Goal: Transaction & Acquisition: Purchase product/service

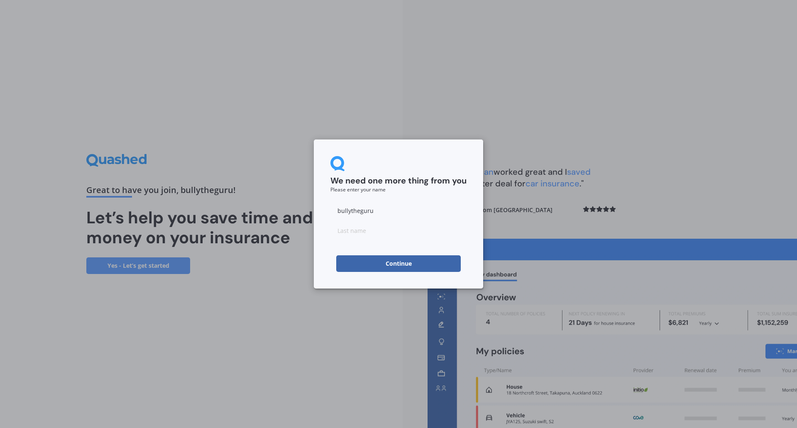
click at [385, 231] on input at bounding box center [399, 230] width 136 height 17
click at [391, 211] on input "bullytheguru" at bounding box center [399, 210] width 136 height 17
drag, startPoint x: 391, startPoint y: 211, endPoint x: 329, endPoint y: 210, distance: 61.9
click at [332, 210] on input "bullytheguru" at bounding box center [399, 210] width 136 height 17
type input "Mark"
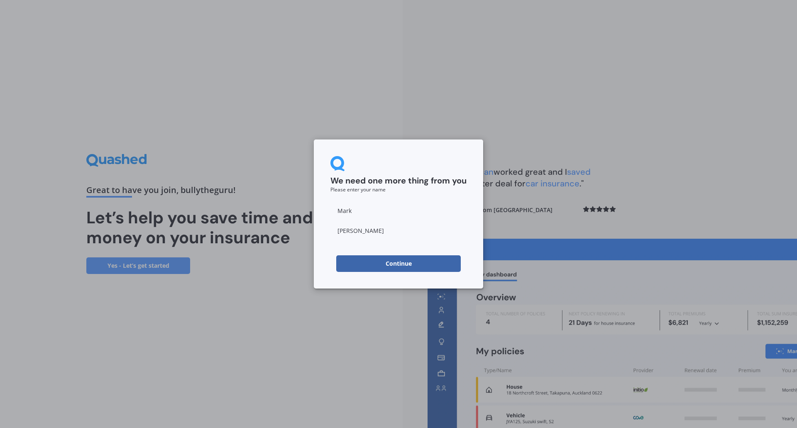
type input "[PERSON_NAME]"
click at [409, 263] on button "Continue" at bounding box center [398, 263] width 125 height 17
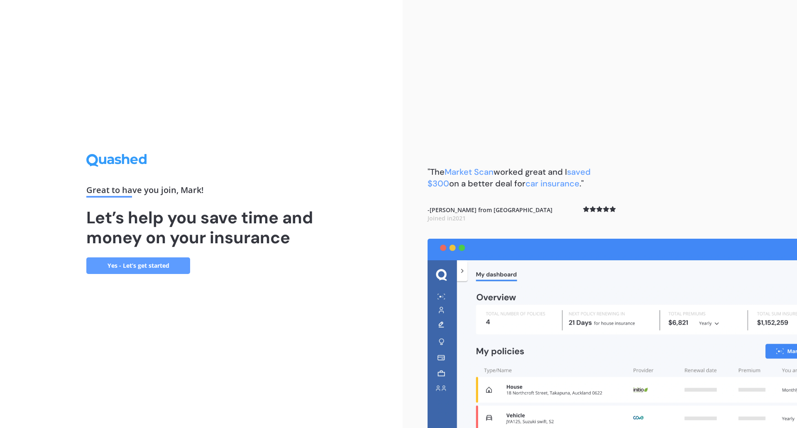
click at [167, 268] on link "Yes - Let’s get started" at bounding box center [138, 266] width 104 height 17
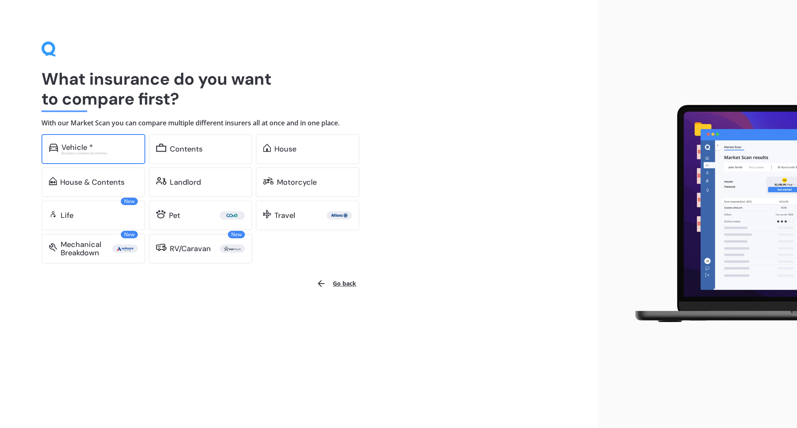
click at [88, 152] on div "Excludes commercial vehicles" at bounding box center [99, 153] width 76 height 3
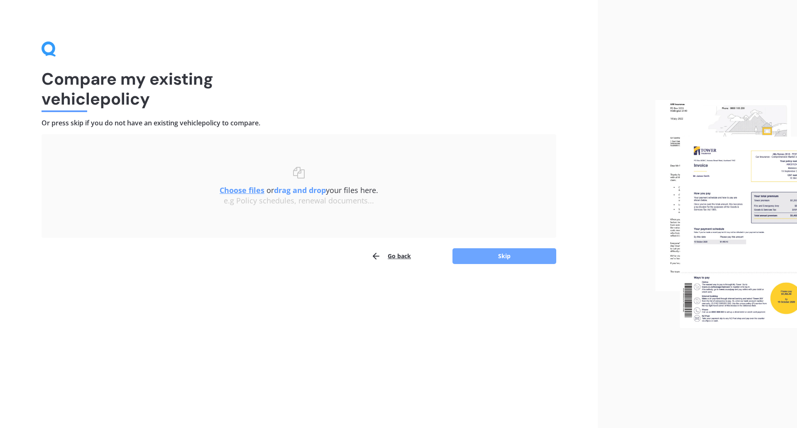
click at [510, 260] on button "Skip" at bounding box center [505, 256] width 104 height 16
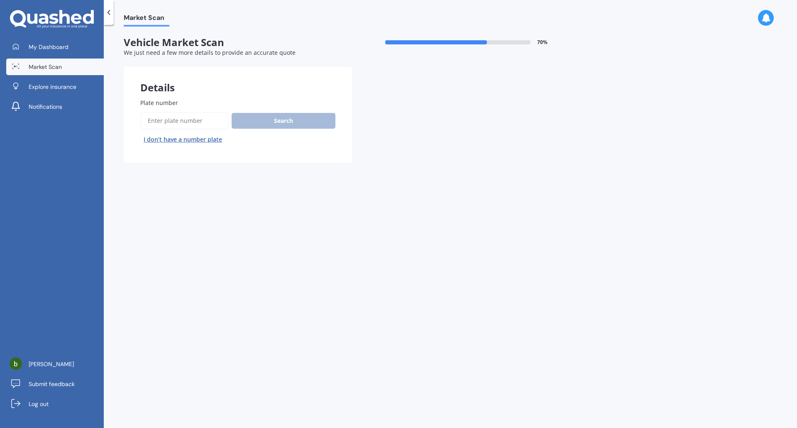
click at [209, 123] on input "Plate number" at bounding box center [184, 120] width 88 height 17
type input "LMM367"
click at [305, 120] on button "Search" at bounding box center [284, 121] width 104 height 16
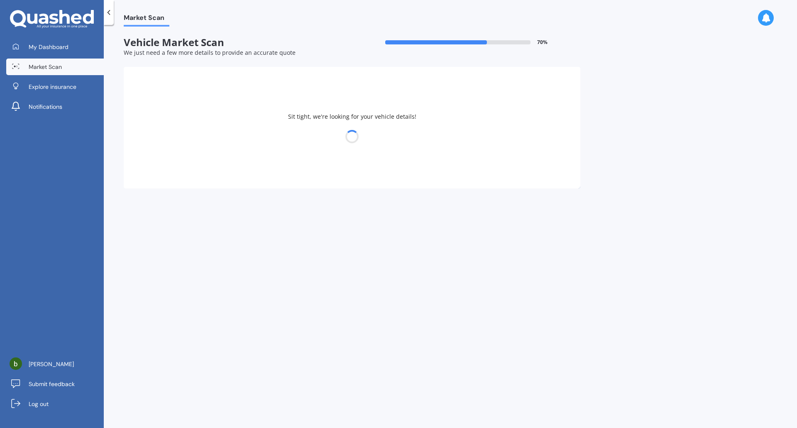
select select "FORD"
select select "RANGER"
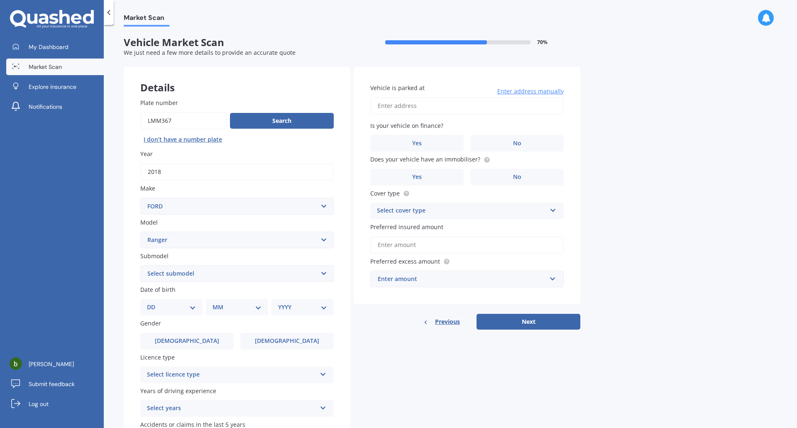
click at [243, 277] on select "Select submodel 4X2 3.2 Litre Turbo Diesel 4X2 XL 2.2 Litre Turbo Diesel 4X2 XL…" at bounding box center [237, 273] width 194 height 17
select select "WILDTRAK"
click at [140, 265] on select "Select submodel 4X2 3.2 Litre Turbo Diesel 4X2 XL 2.2 Litre Turbo Diesel 4X2 XL…" at bounding box center [237, 273] width 194 height 17
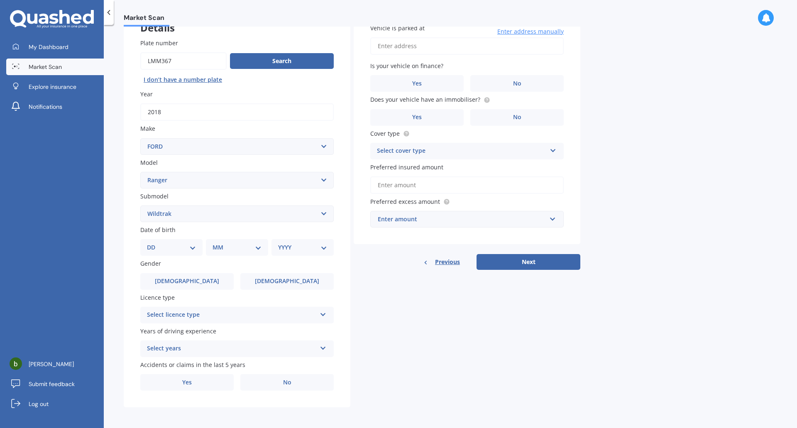
scroll to position [61, 0]
click at [196, 250] on div "DD 01 02 03 04 05 06 07 08 09 10 11 12 13 14 15 16 17 18 19 20 21 22 23 24 25 2…" at bounding box center [171, 246] width 62 height 17
click at [170, 244] on select "DD 01 02 03 04 05 06 07 08 09 10 11 12 13 14 15 16 17 18 19 20 21 22 23 24 25 2…" at bounding box center [171, 246] width 49 height 9
click at [154, 242] on select "DD 01 02 03 04 05 06 07 08 09 10 11 12 13 14 15 16 17 18 19 20 21 22 23 24 25 2…" at bounding box center [171, 246] width 49 height 9
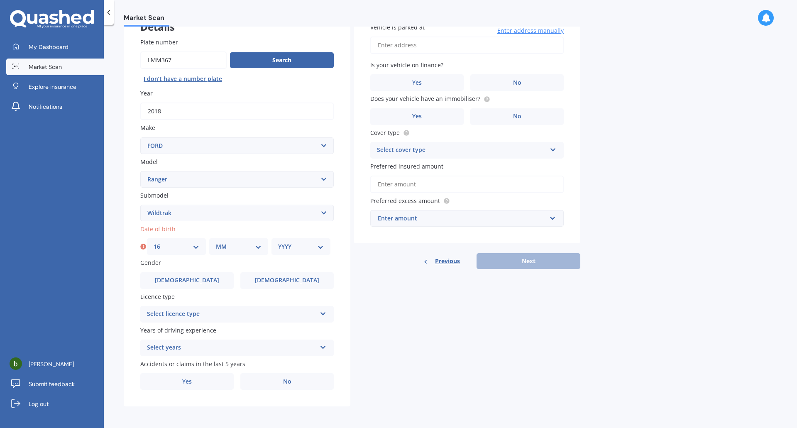
click at [243, 249] on select "MM 01 02 03 04 05 06 07 08 09 10 11 12" at bounding box center [239, 246] width 46 height 9
click at [184, 251] on select "DD 01 02 03 04 05 06 07 08 09 10 11 12 13 14 15 16 17 18 19 20 21 22 23 24 25 2…" at bounding box center [177, 246] width 46 height 9
click at [154, 242] on select "DD 01 02 03 04 05 06 07 08 09 10 11 12 13 14 15 16 17 18 19 20 21 22 23 24 25 2…" at bounding box center [177, 246] width 46 height 9
click at [181, 249] on select "DD 01 02 03 04 05 06 07 08 09 10 11 12 13 14 15 16 17 18 19 20 21 22 23 24 25 2…" at bounding box center [177, 246] width 46 height 9
click at [370, 314] on div "Details Plate number Search I don’t have a number plate Year [DATE] Make Select…" at bounding box center [352, 206] width 457 height 401
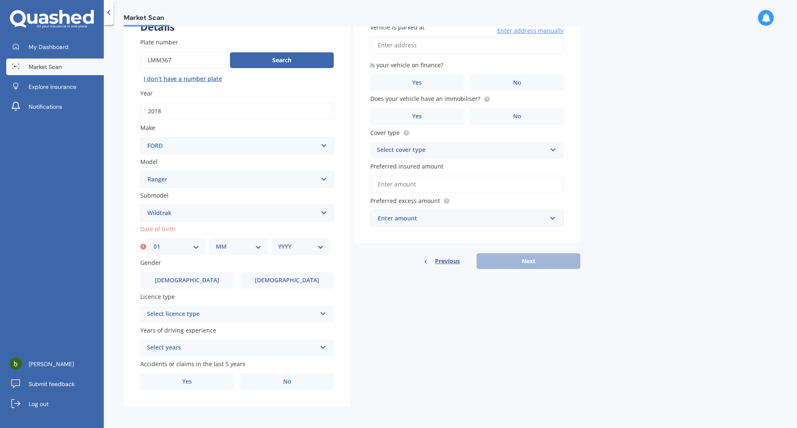
click at [186, 250] on select "DD 01 02 03 04 05 06 07 08 09 10 11 12 13 14 15 16 17 18 19 20 21 22 23 24 25 2…" at bounding box center [177, 246] width 46 height 9
select select "16"
click at [154, 242] on select "DD 01 02 03 04 05 06 07 08 09 10 11 12 13 14 15 16 17 18 19 20 21 22 23 24 25 2…" at bounding box center [177, 246] width 46 height 9
click at [237, 246] on select "MM 01 02 03 04 05 06 07 08 09 10 11 12" at bounding box center [239, 246] width 46 height 9
select select "10"
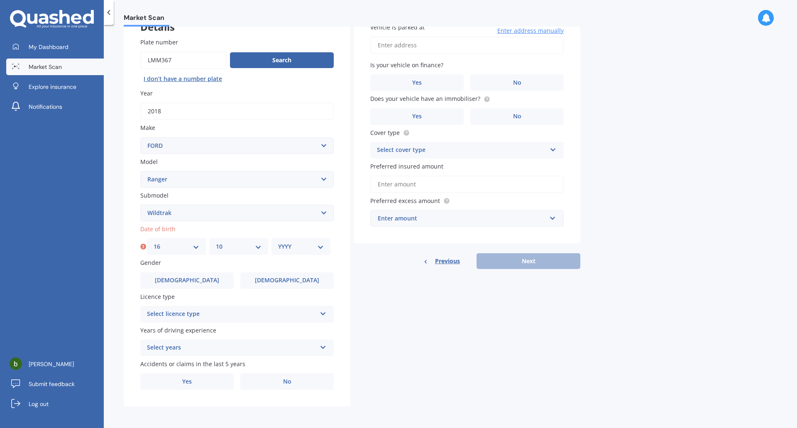
click at [216, 242] on select "MM 01 02 03 04 05 06 07 08 09 10 11 12" at bounding box center [239, 246] width 46 height 9
click at [319, 247] on select "YYYY 2025 2024 2023 2022 2021 2020 2019 2018 2017 2016 2015 2014 2013 2012 2011…" at bounding box center [301, 246] width 46 height 9
select select "1976"
click at [278, 242] on select "YYYY 2025 2024 2023 2022 2021 2020 2019 2018 2017 2016 2015 2014 2013 2012 2011…" at bounding box center [301, 246] width 46 height 9
click at [368, 290] on div "Details Plate number Search I don’t have a number plate Year [DATE] Make Select…" at bounding box center [352, 206] width 457 height 401
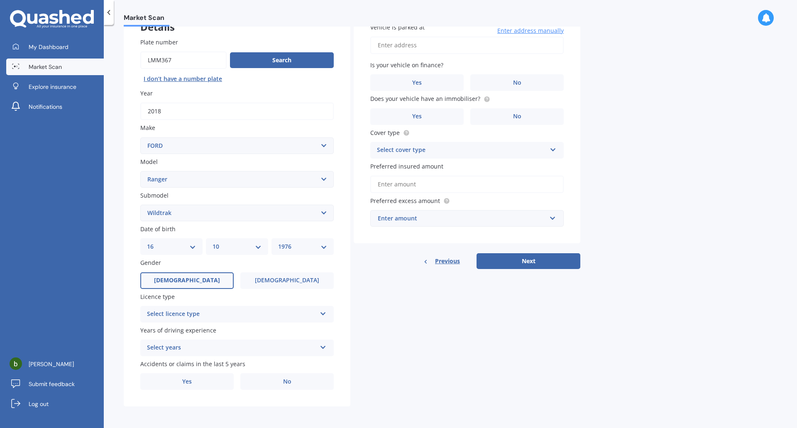
click at [189, 281] on span "[DEMOGRAPHIC_DATA]" at bounding box center [187, 280] width 66 height 7
click at [0, 0] on input "[DEMOGRAPHIC_DATA]" at bounding box center [0, 0] width 0 height 0
click at [209, 312] on div "Select licence type" at bounding box center [231, 314] width 169 height 10
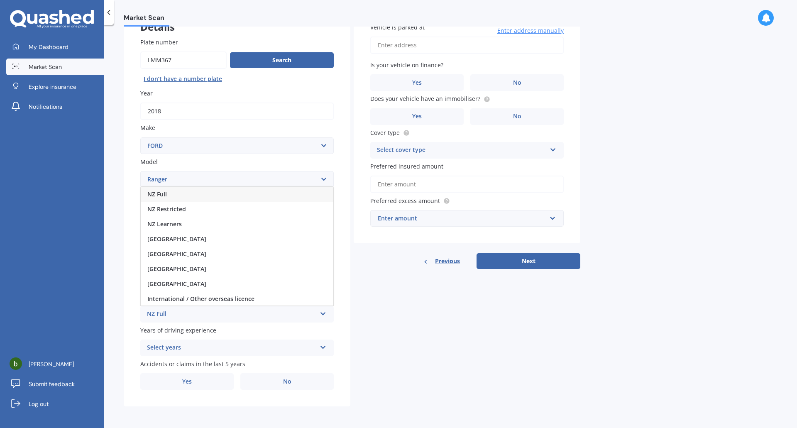
click at [199, 194] on div "NZ Full" at bounding box center [237, 194] width 193 height 15
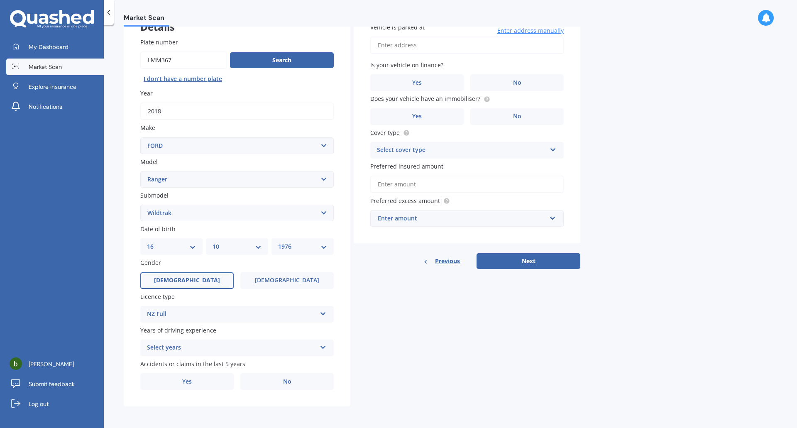
click at [413, 306] on div "Details Plate number Search I don’t have a number plate Year [DATE] Make Select…" at bounding box center [352, 206] width 457 height 401
click at [306, 344] on div "Select years" at bounding box center [231, 348] width 169 height 10
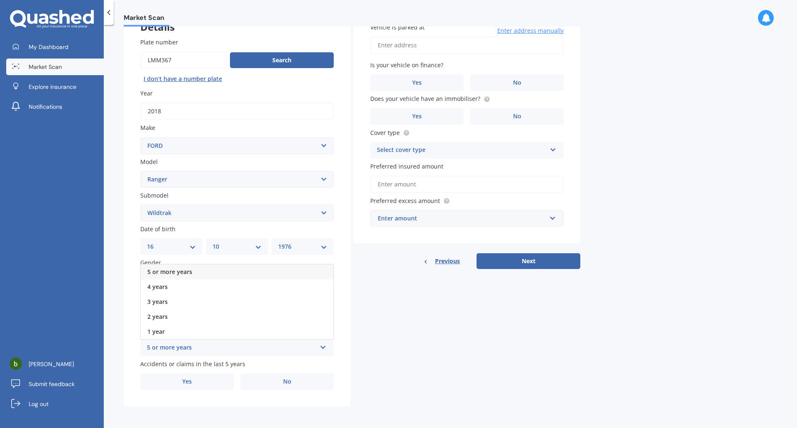
click at [250, 272] on div "5 or more years" at bounding box center [237, 272] width 193 height 15
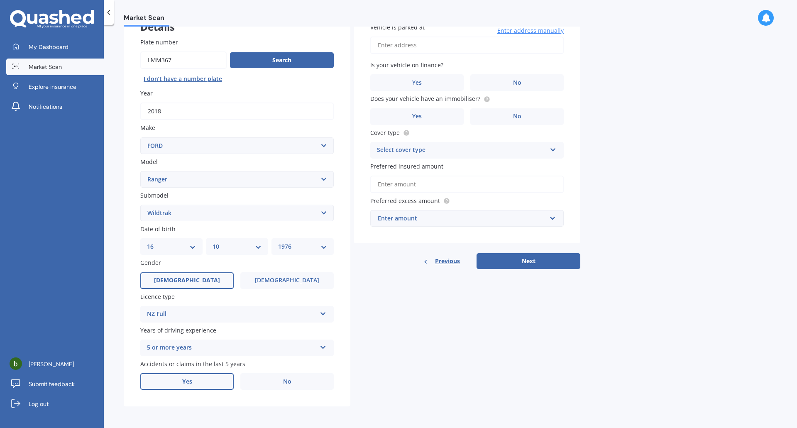
click at [162, 382] on label "Yes" at bounding box center [186, 381] width 93 height 17
click at [0, 0] on input "Yes" at bounding box center [0, 0] width 0 height 0
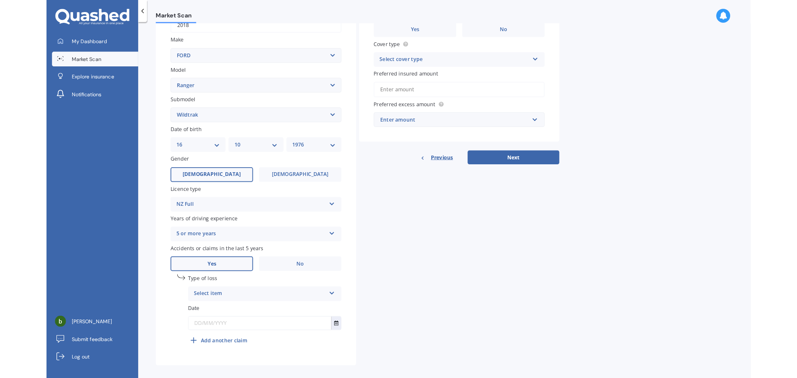
scroll to position [151, 0]
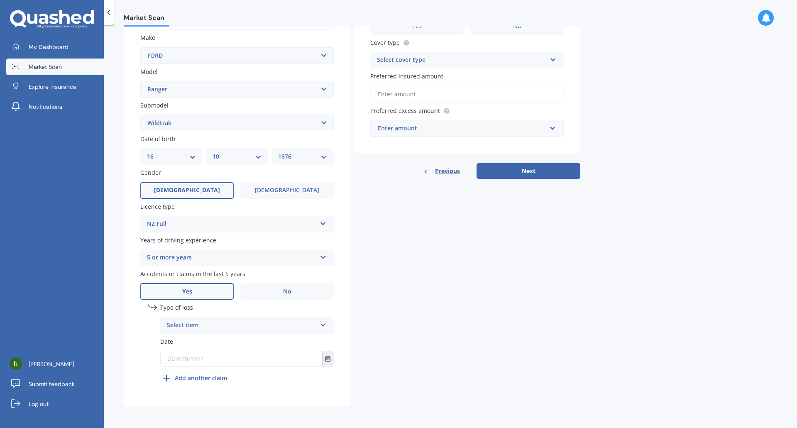
click at [321, 324] on icon at bounding box center [323, 324] width 7 height 6
click at [251, 357] on div "Not at fault accident" at bounding box center [247, 356] width 173 height 15
click at [297, 361] on input "text" at bounding box center [242, 358] width 162 height 15
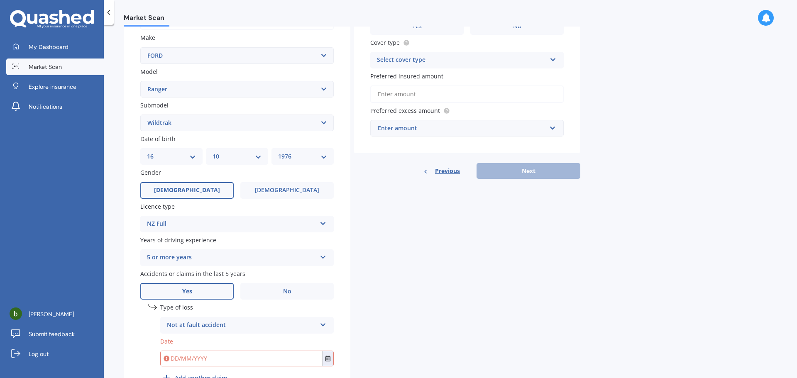
click at [277, 325] on div "Not at fault accident" at bounding box center [242, 326] width 150 height 10
click at [243, 340] on div "At fault accident" at bounding box center [247, 341] width 173 height 15
click at [331, 358] on button "Select date" at bounding box center [327, 358] width 11 height 15
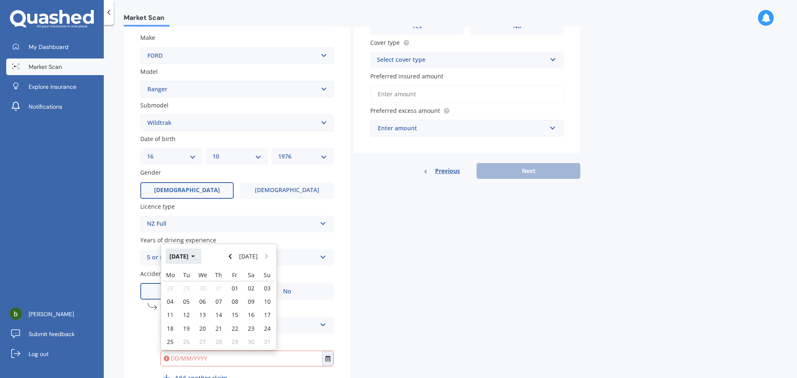
click at [195, 258] on icon "button" at bounding box center [193, 257] width 4 height 6
click at [178, 257] on button "2025" at bounding box center [181, 256] width 30 height 15
click at [243, 287] on div "2021" at bounding box center [233, 283] width 28 height 26
click at [260, 285] on span "Apr" at bounding box center [261, 283] width 10 height 8
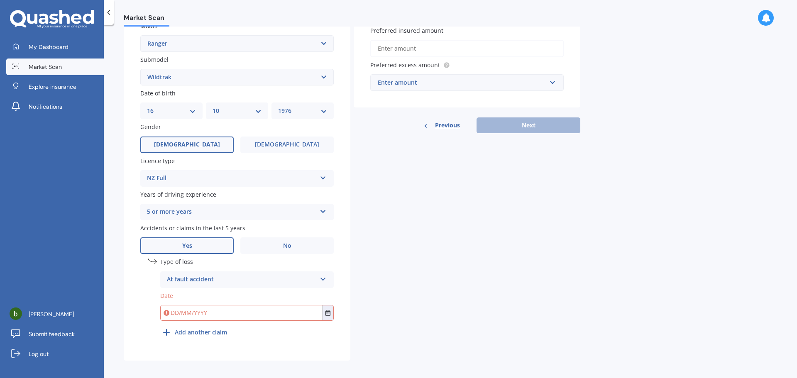
scroll to position [201, 0]
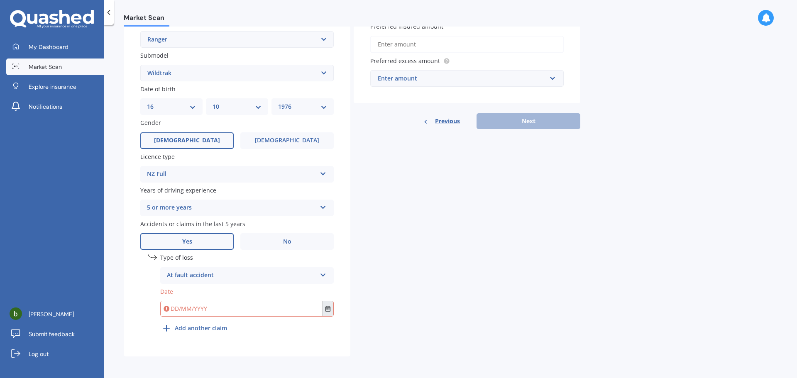
click at [324, 308] on button "Select date" at bounding box center [327, 309] width 11 height 15
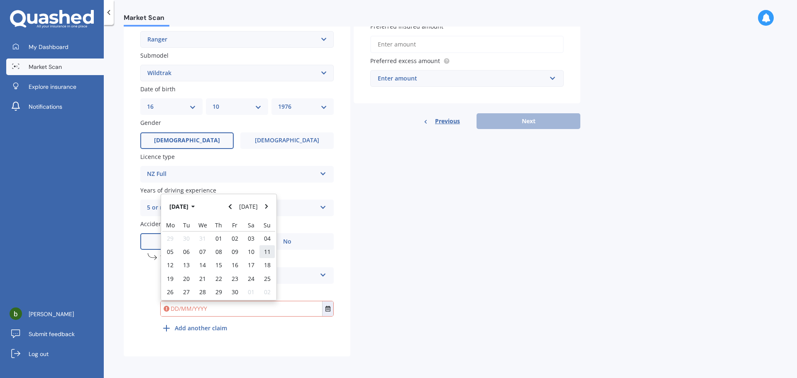
click at [265, 249] on span "11" at bounding box center [267, 252] width 7 height 8
type input "[DATE]"
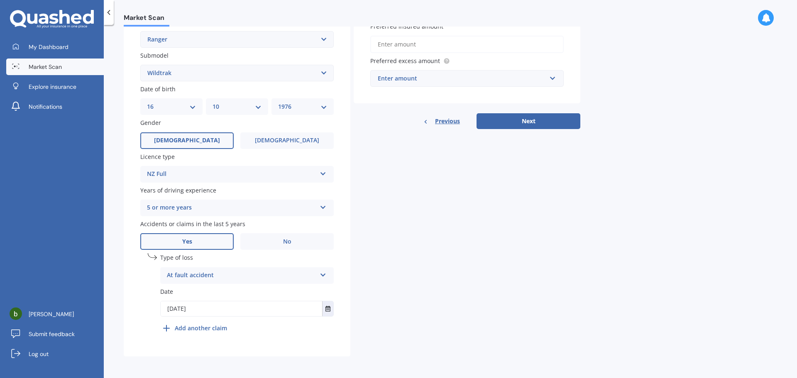
click at [406, 289] on div "Details Plate number Search I don’t have a number plate Year [DATE] Make Select…" at bounding box center [352, 111] width 457 height 491
click at [201, 328] on b "Add another claim" at bounding box center [201, 328] width 52 height 9
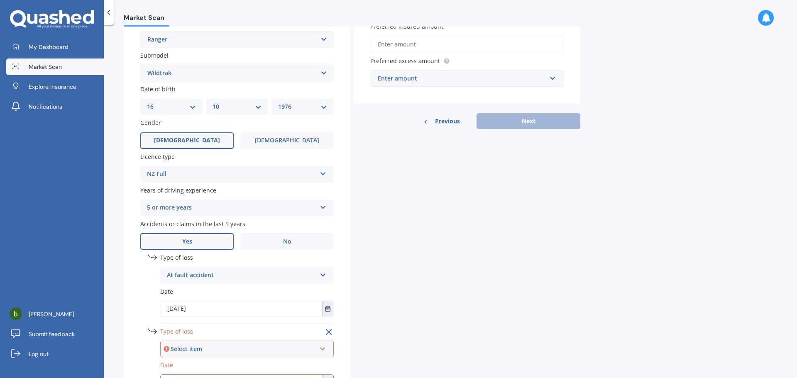
click at [211, 348] on div "Select item" at bounding box center [243, 349] width 145 height 9
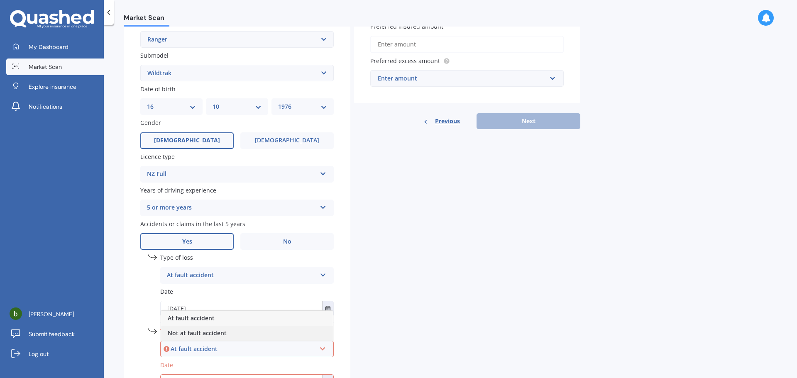
click at [220, 336] on span "Not at fault accident" at bounding box center [197, 333] width 59 height 8
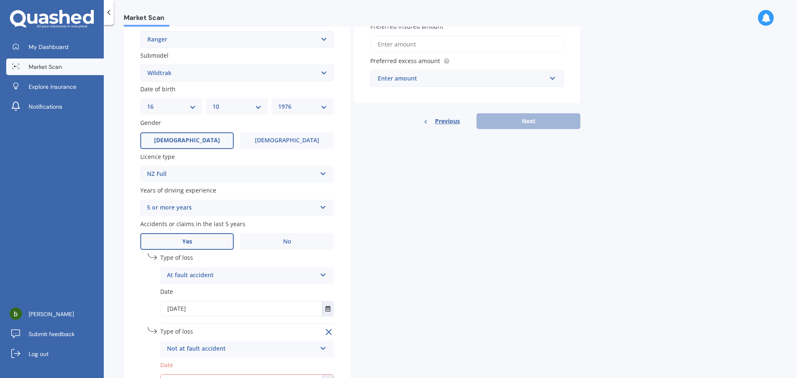
click at [131, 294] on div "Plate number Search I don’t have a number plate Year [DATE] Make Select make AC…" at bounding box center [237, 156] width 227 height 550
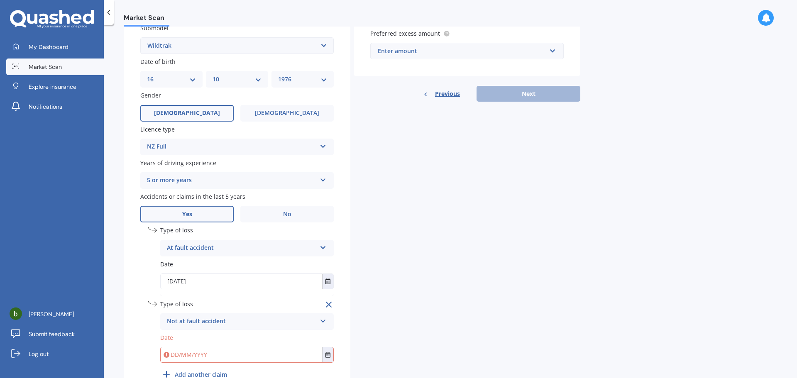
scroll to position [242, 0]
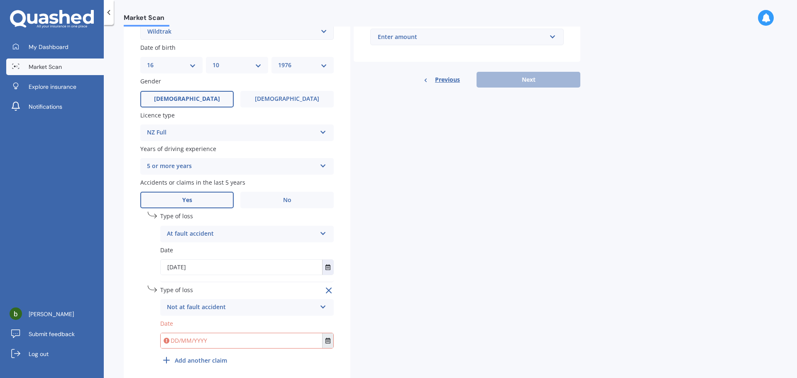
click at [330, 342] on icon "Select date" at bounding box center [328, 341] width 5 height 6
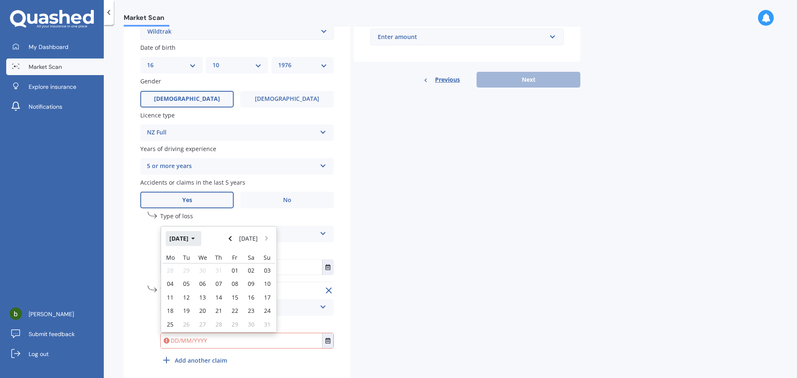
click at [201, 238] on button "[DATE]" at bounding box center [184, 238] width 36 height 15
click at [185, 236] on button "2025" at bounding box center [181, 238] width 30 height 15
click at [170, 286] on div "2023" at bounding box center [176, 292] width 28 height 26
click at [221, 286] on div "[DATE]" at bounding box center [233, 292] width 28 height 26
click at [173, 290] on span "10" at bounding box center [170, 291] width 7 height 8
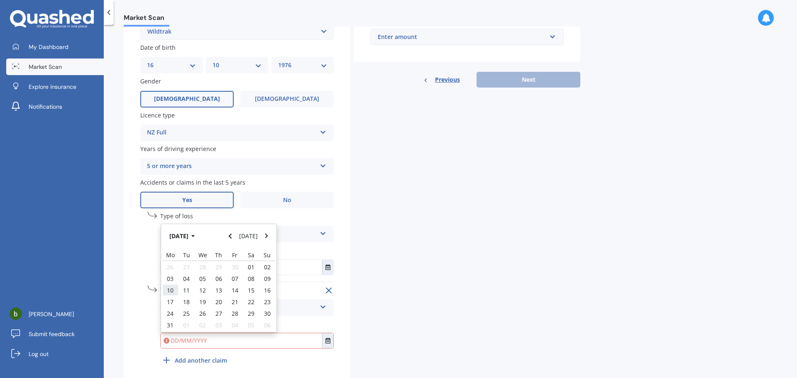
type input "[DATE]"
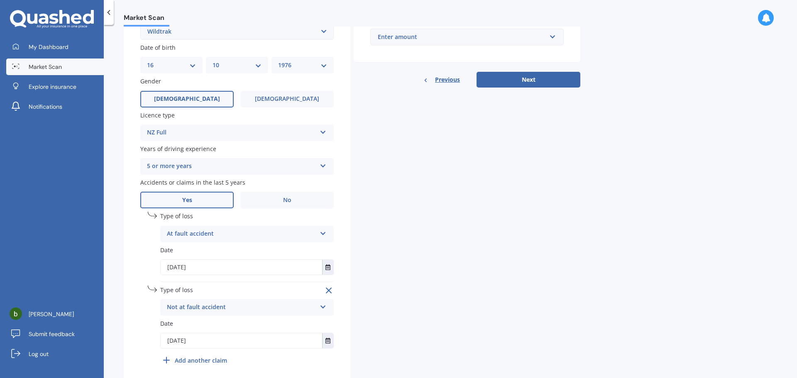
click at [441, 281] on div "Details Plate number Search I don’t have a number plate Year [DATE] Make Select…" at bounding box center [352, 107] width 457 height 564
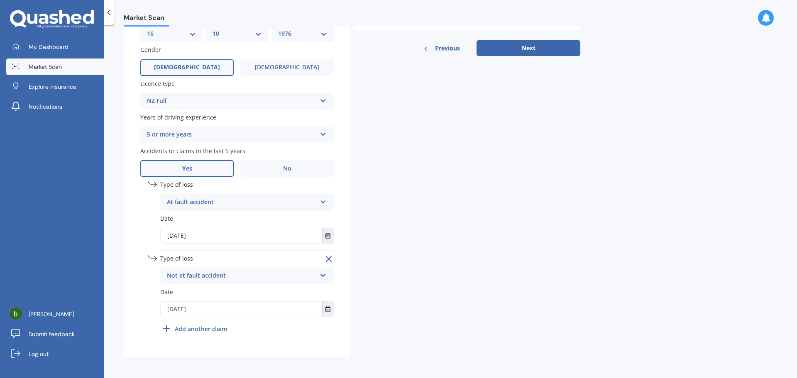
scroll to position [274, 0]
click at [430, 306] on div "Details Plate number Search I don’t have a number plate Year [DATE] Make Select…" at bounding box center [352, 75] width 457 height 564
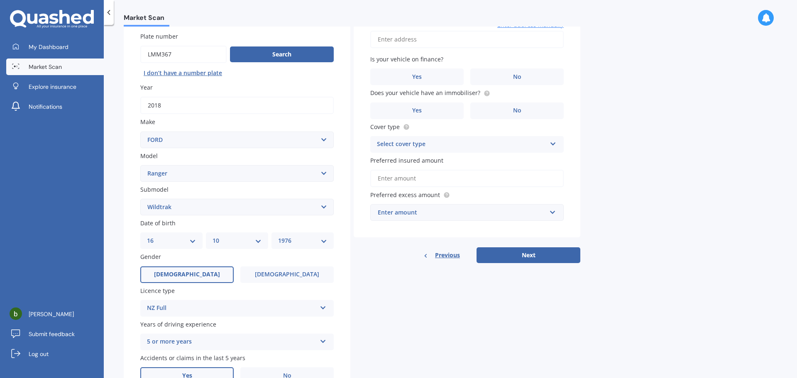
scroll to position [0, 0]
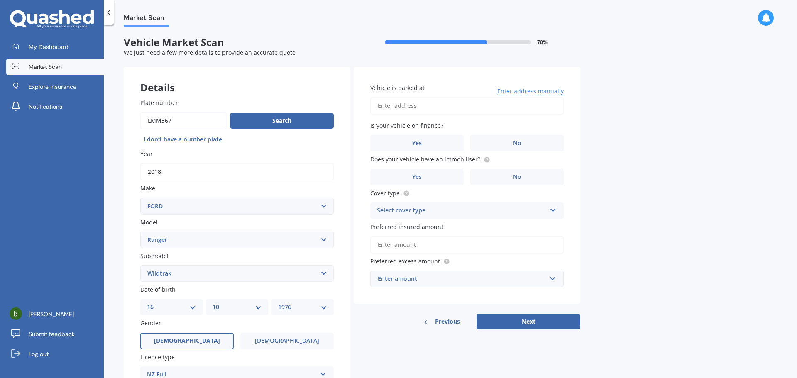
click at [432, 108] on input "Vehicle is parked at" at bounding box center [467, 105] width 194 height 17
type input "[STREET_ADDRESS]"
click at [525, 139] on label "No" at bounding box center [517, 143] width 93 height 17
click at [0, 0] on input "No" at bounding box center [0, 0] width 0 height 0
click at [448, 173] on label "Yes" at bounding box center [416, 177] width 93 height 17
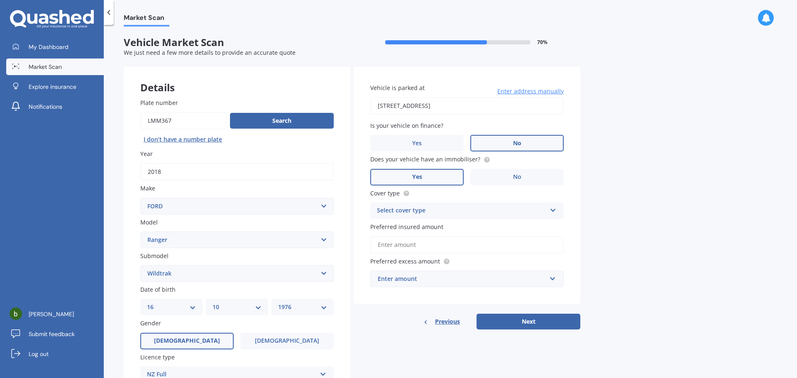
click at [0, 0] on input "Yes" at bounding box center [0, 0] width 0 height 0
click at [431, 212] on div "Select cover type" at bounding box center [461, 211] width 169 height 10
click at [430, 230] on div "Comprehensive" at bounding box center [467, 227] width 193 height 15
click at [436, 244] on input "Preferred insured amount" at bounding box center [467, 244] width 194 height 17
click at [412, 244] on input "Preferred insured amount" at bounding box center [467, 244] width 194 height 17
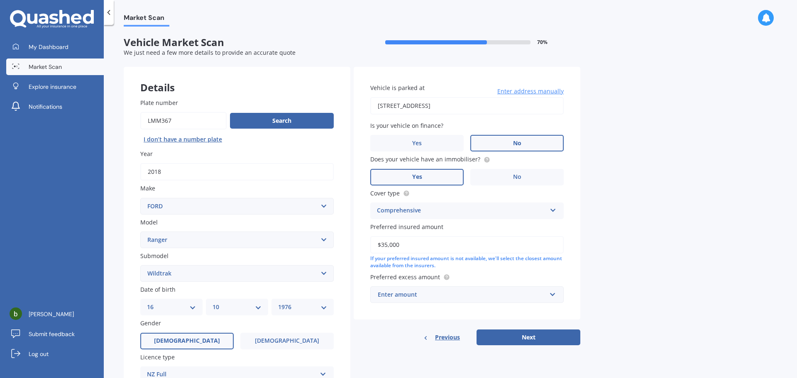
type input "$35,000"
click at [610, 225] on div "Market Scan Vehicle Market Scan 70 % We just need a few more details to provide…" at bounding box center [451, 203] width 694 height 353
click at [540, 296] on div "Enter amount" at bounding box center [462, 294] width 169 height 9
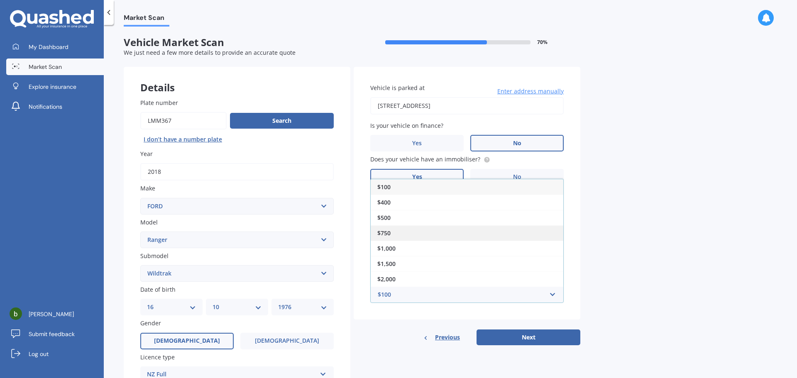
click at [457, 233] on div "$750" at bounding box center [467, 233] width 193 height 15
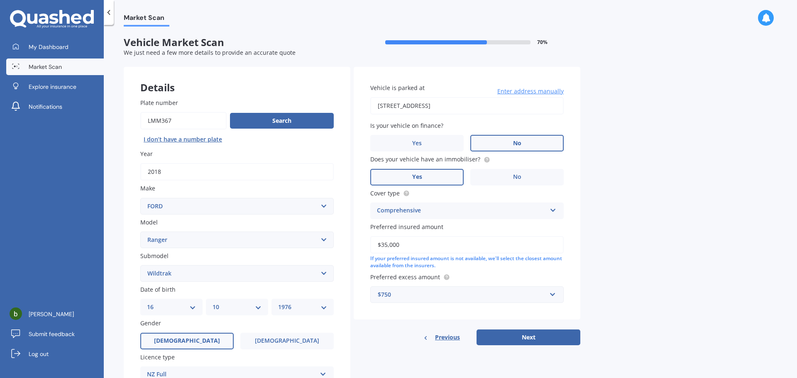
click at [683, 236] on div "Market Scan Vehicle Market Scan 70 % We just need a few more details to provide…" at bounding box center [451, 203] width 694 height 353
click at [573, 337] on button "Next" at bounding box center [529, 338] width 104 height 16
select select "16"
select select "10"
select select "1976"
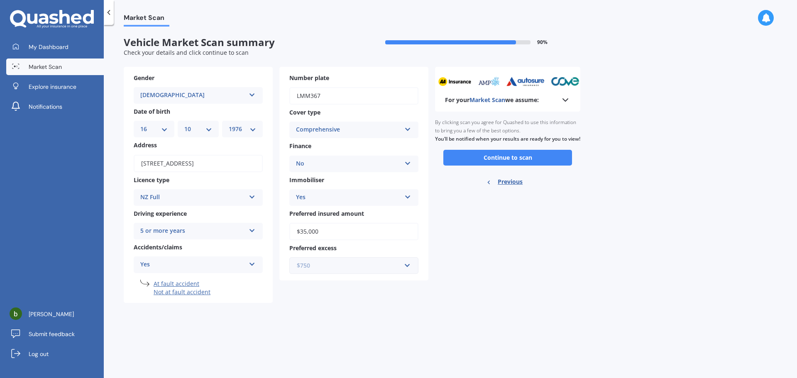
click at [410, 268] on input "text" at bounding box center [351, 266] width 122 height 16
click at [326, 190] on div "$500" at bounding box center [354, 188] width 128 height 15
click at [561, 275] on div "For your Market Scan we assume: Ready to go By clicking scan you agree for Quas…" at bounding box center [507, 185] width 145 height 237
click at [542, 165] on button "Continue to scan" at bounding box center [508, 158] width 129 height 16
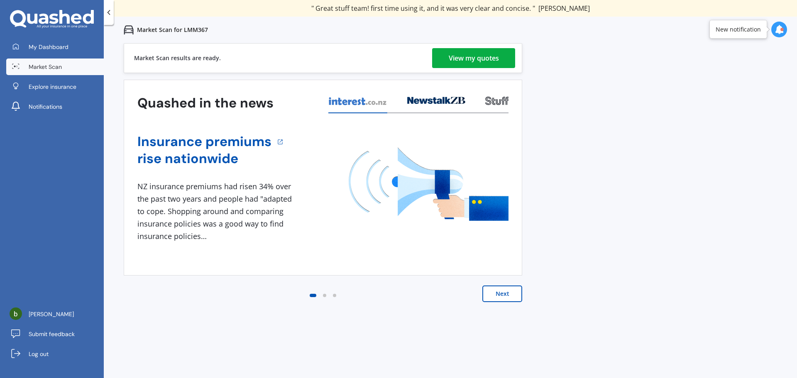
click at [509, 297] on button "Next" at bounding box center [503, 294] width 40 height 17
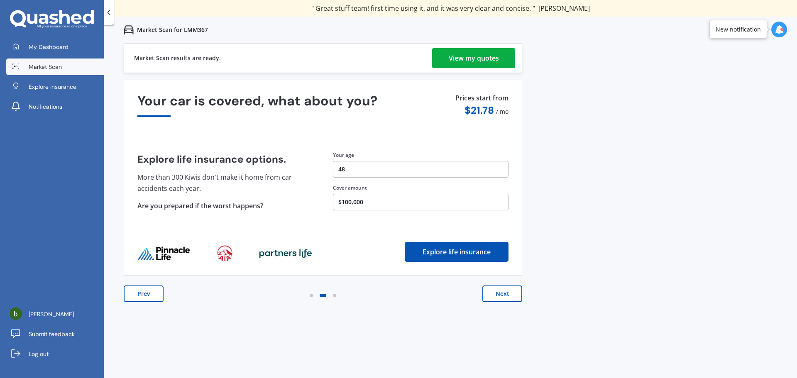
click at [494, 56] on div "View my quotes" at bounding box center [474, 58] width 50 height 20
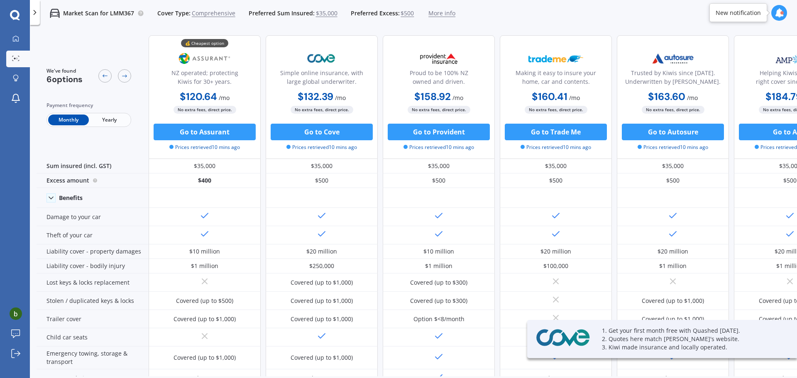
click at [118, 119] on span "Yearly" at bounding box center [109, 120] width 41 height 11
